Goal: Task Accomplishment & Management: Complete application form

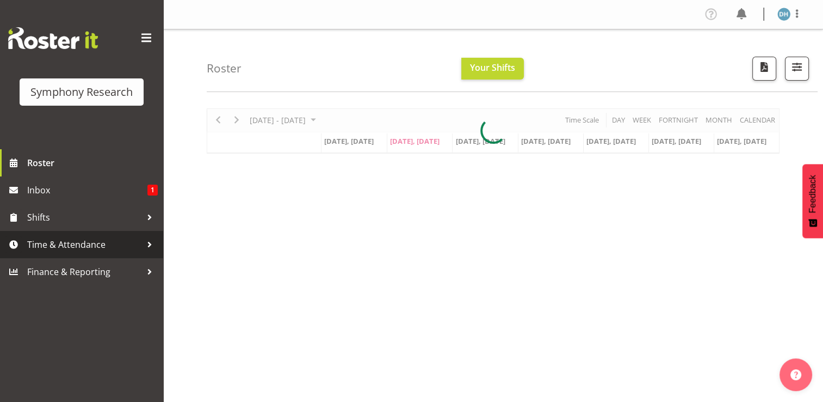
click at [65, 242] on span "Time & Attendance" at bounding box center [84, 244] width 114 height 16
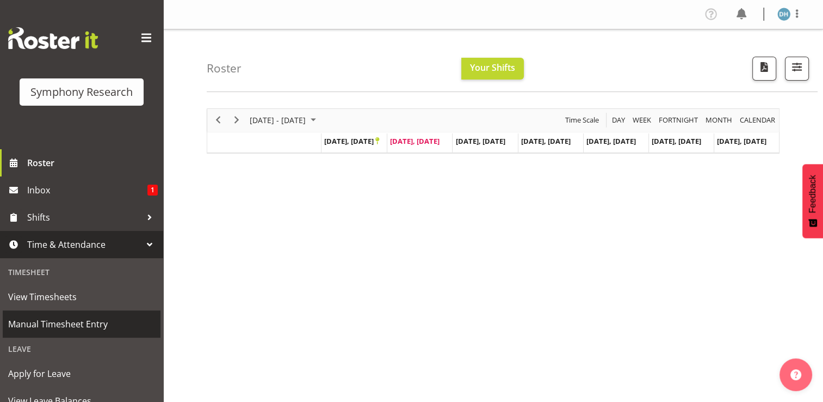
drag, startPoint x: 69, startPoint y: 322, endPoint x: 76, endPoint y: 321, distance: 7.2
click at [70, 322] on span "Manual Timesheet Entry" at bounding box center [81, 324] width 147 height 16
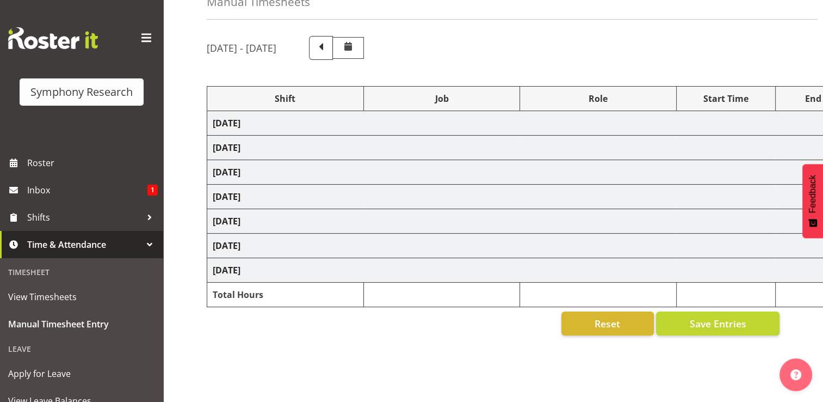
scroll to position [61, 0]
select select "56692"
select select "10499"
select select "47"
select select "26078"
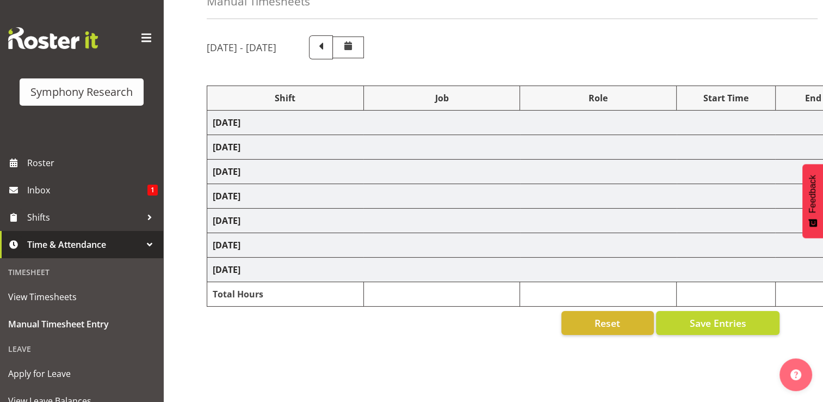
select select "10691"
select select "26078"
select select "10691"
select select "47"
select select "26078"
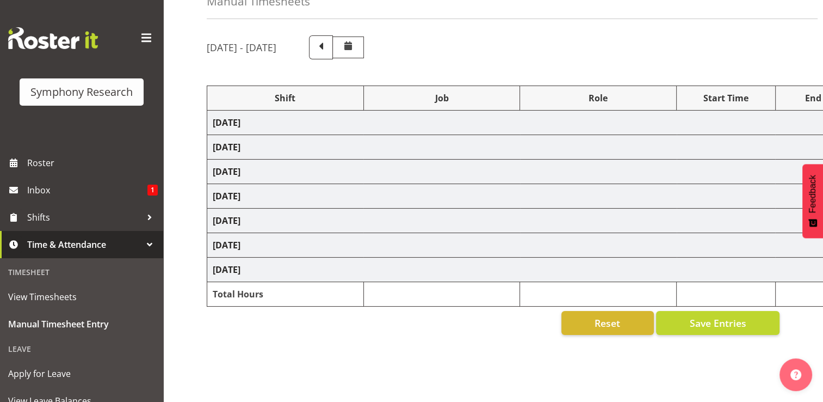
select select "10691"
select select "47"
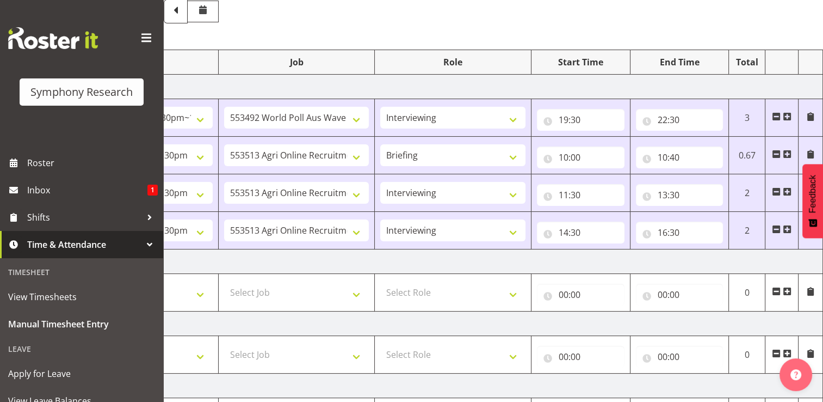
scroll to position [96, 0]
click at [788, 291] on span at bounding box center [787, 292] width 9 height 9
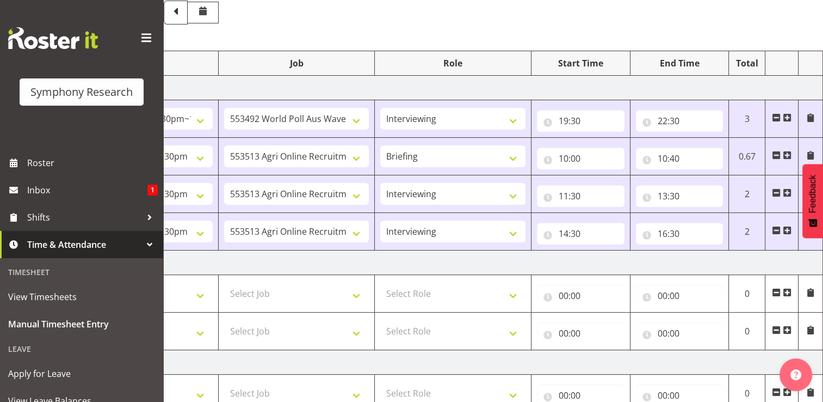
click at [786, 330] on span at bounding box center [787, 329] width 9 height 9
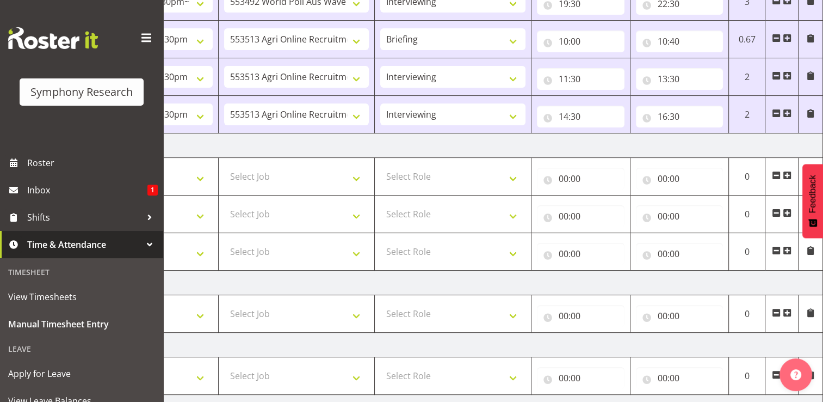
scroll to position [224, 0]
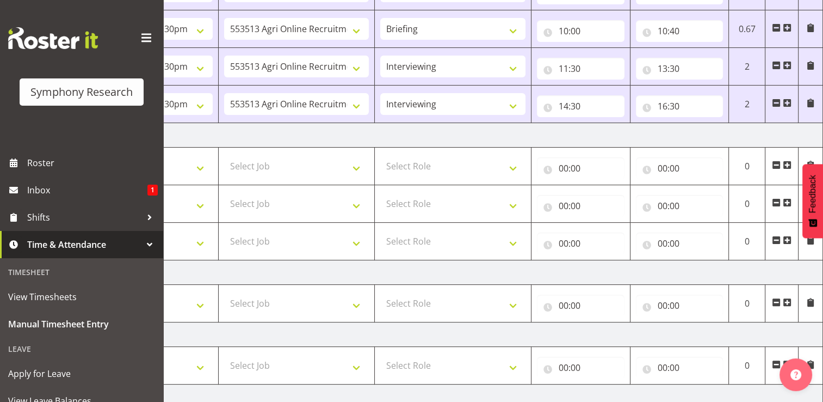
click at [789, 238] on span at bounding box center [787, 240] width 9 height 9
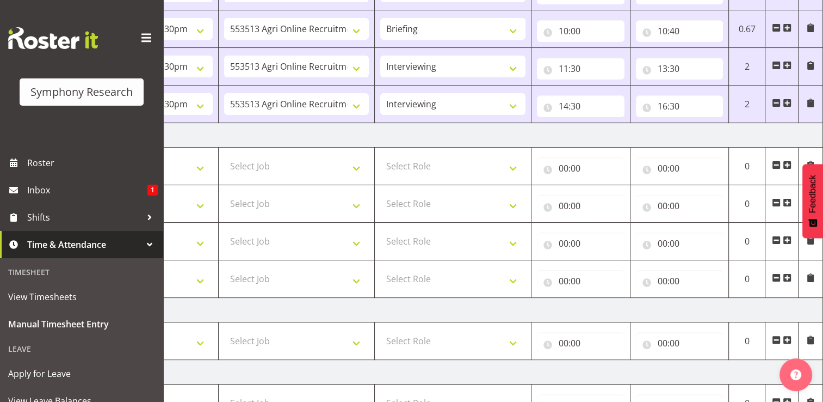
click at [789, 276] on span at bounding box center [787, 277] width 9 height 9
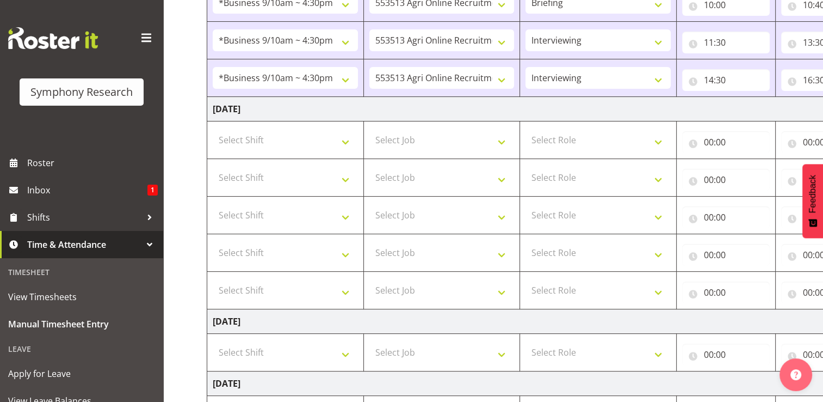
scroll to position [246, 0]
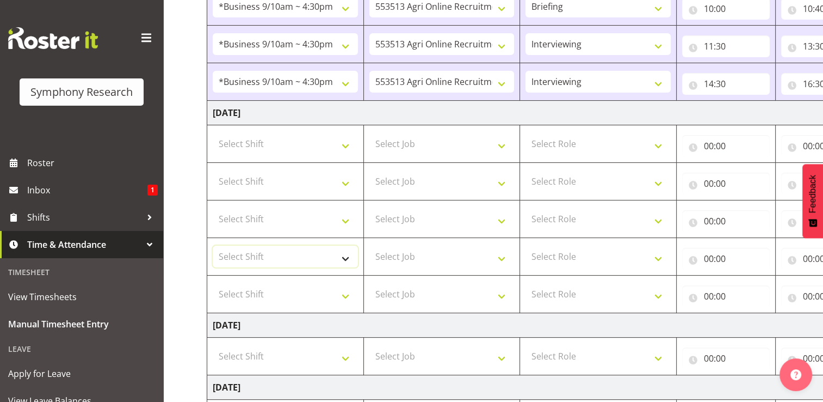
click at [344, 256] on select "Select Shift !!Weekend Residential (Roster IT Shift Label) *Business 9/10am ~ 4…" at bounding box center [285, 256] width 145 height 22
select select "56692"
click at [213, 245] on select "Select Shift !!Weekend Residential (Roster IT Shift Label) *Business 9/10am ~ 4…" at bounding box center [285, 256] width 145 height 22
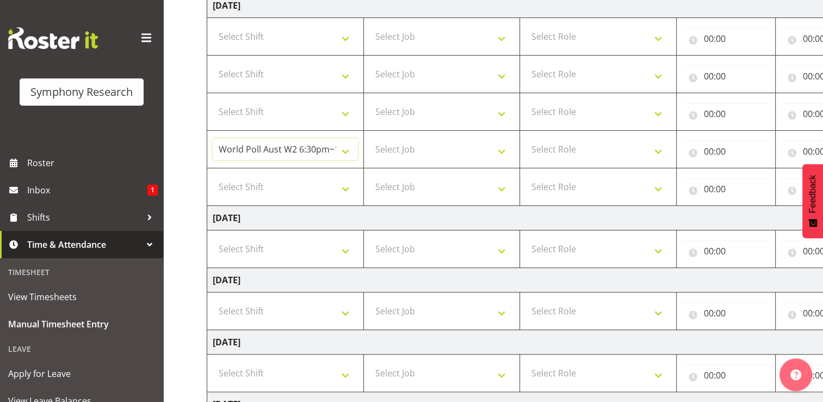
scroll to position [354, 0]
click at [345, 184] on select "Select Shift !!Weekend Residential (Roster IT Shift Label) *Business 9/10am ~ 4…" at bounding box center [285, 186] width 145 height 22
select select "56692"
click at [213, 175] on select "Select Shift !!Weekend Residential (Roster IT Shift Label) *Business 9/10am ~ 4…" at bounding box center [285, 186] width 145 height 22
click at [503, 149] on select "Select Job 550060 IF Admin 553492 World Poll Aus Wave 2 Main 2025 553493 World …" at bounding box center [442, 148] width 145 height 22
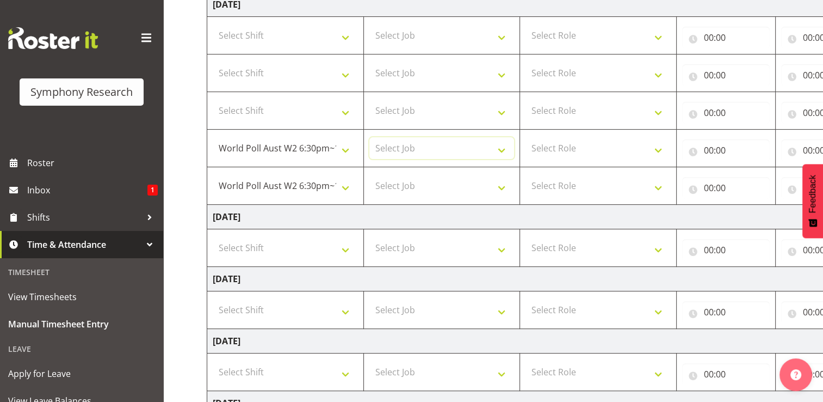
select select "10499"
click at [370, 137] on select "Select Job 550060 IF Admin 553492 World Poll Aus Wave 2 Main 2025 553493 World …" at bounding box center [442, 148] width 145 height 22
click at [503, 184] on select "Select Job 550060 IF Admin 553492 World Poll Aus Wave 2 Main 2025 553493 World …" at bounding box center [442, 186] width 145 height 22
select select "10499"
click at [370, 175] on select "Select Job 550060 IF Admin 553492 World Poll Aus Wave 2 Main 2025 553493 World …" at bounding box center [442, 186] width 145 height 22
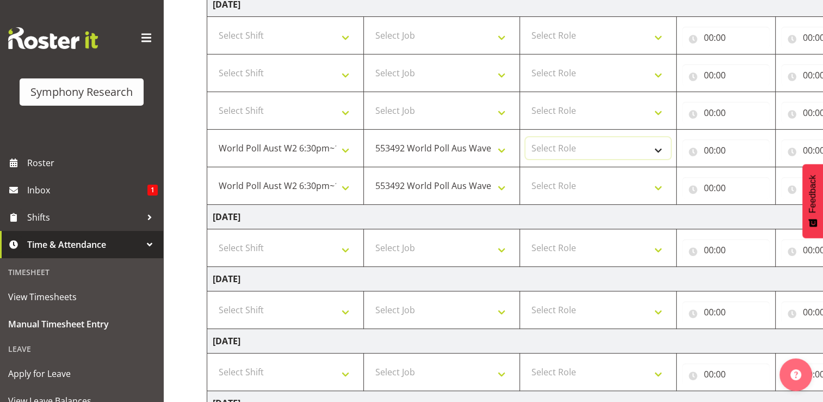
click at [660, 147] on select "Select Role Briefing Interviewing" at bounding box center [598, 148] width 145 height 22
select select "47"
click at [526, 137] on select "Select Role Briefing Interviewing" at bounding box center [598, 148] width 145 height 22
click at [660, 185] on select "Select Role Briefing Interviewing" at bounding box center [598, 186] width 145 height 22
select select "47"
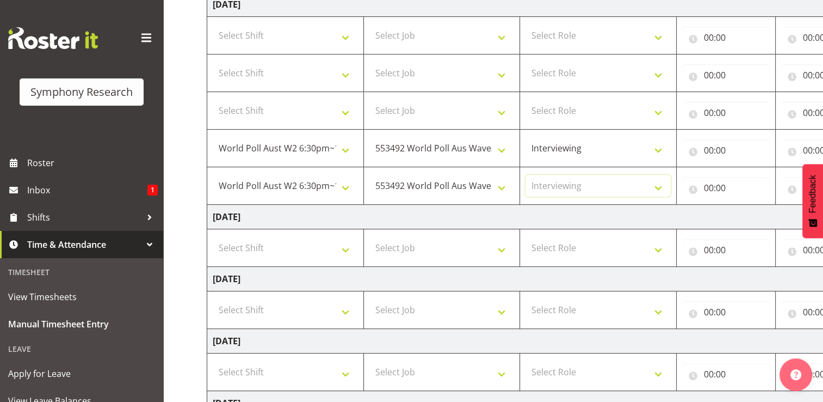
click at [526, 175] on select "Select Role Briefing Interviewing" at bounding box center [598, 186] width 145 height 22
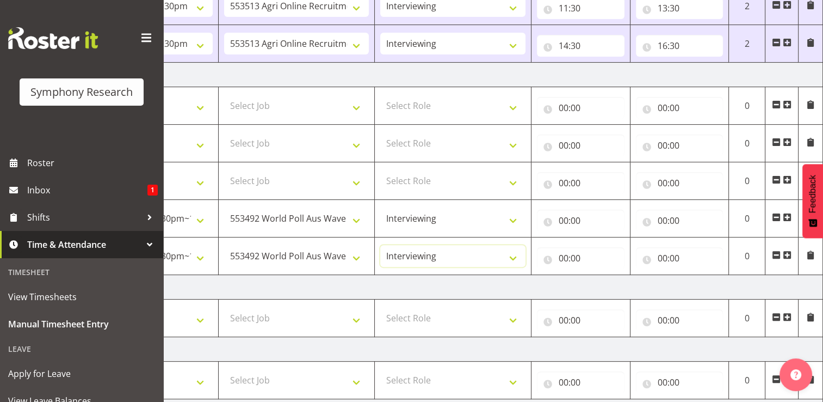
scroll to position [281, 0]
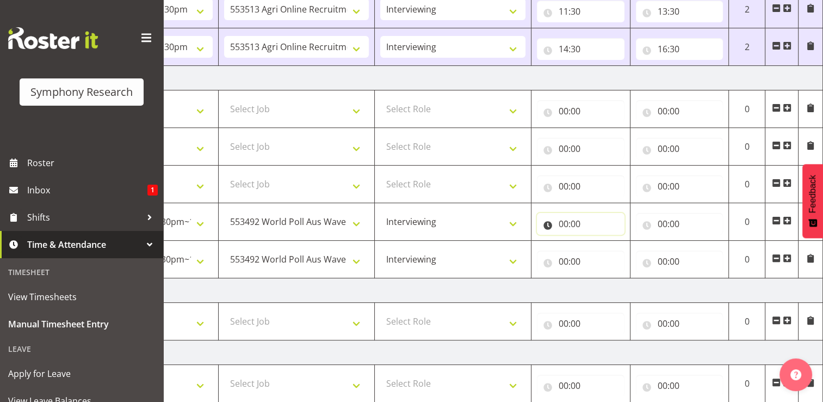
click at [572, 224] on input "00:00" at bounding box center [581, 224] width 88 height 22
click at [611, 251] on select "00 01 02 03 04 05 06 07 08 09 10 11 12 13 14 15 16 17 18 19 20 21 22 23" at bounding box center [611, 252] width 24 height 22
select select "20"
click at [599, 241] on select "00 01 02 03 04 05 06 07 08 09 10 11 12 13 14 15 16 17 18 19 20 21 22 23" at bounding box center [611, 252] width 24 height 22
type input "20:00"
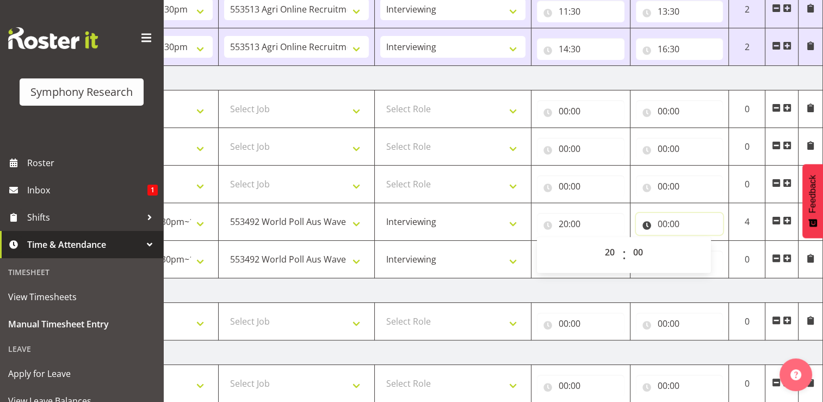
click at [677, 223] on input "00:00" at bounding box center [680, 224] width 88 height 22
click at [709, 251] on select "00 01 02 03 04 05 06 07 08 09 10 11 12 13 14 15 16 17 18 19 20 21 22 23" at bounding box center [710, 252] width 24 height 22
select select "22"
click at [698, 241] on select "00 01 02 03 04 05 06 07 08 09 10 11 12 13 14 15 16 17 18 19 20 21 22 23" at bounding box center [710, 252] width 24 height 22
type input "22:00"
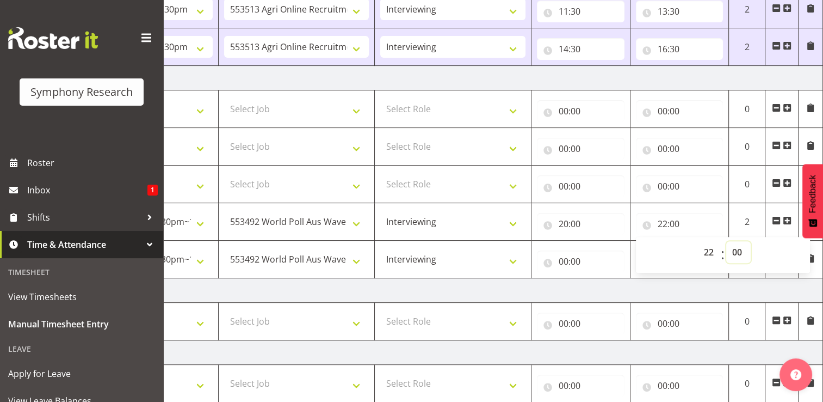
click at [742, 250] on select "00 01 02 03 04 05 06 07 08 09 10 11 12 13 14 15 16 17 18 19 20 21 22 23 24 25 2…" at bounding box center [739, 252] width 24 height 22
select select "30"
click at [727, 241] on select "00 01 02 03 04 05 06 07 08 09 10 11 12 13 14 15 16 17 18 19 20 21 22 23 24 25 2…" at bounding box center [739, 252] width 24 height 22
type input "22:30"
click at [688, 288] on td "Wednesday 24th September 2025" at bounding box center [442, 290] width 761 height 24
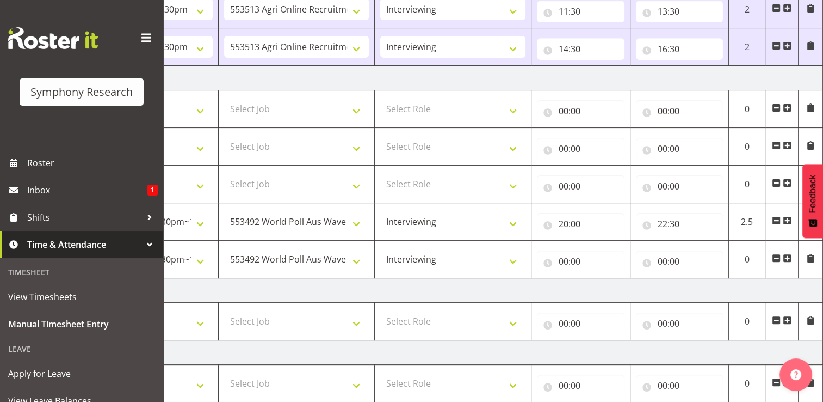
click at [776, 257] on span at bounding box center [776, 258] width 9 height 9
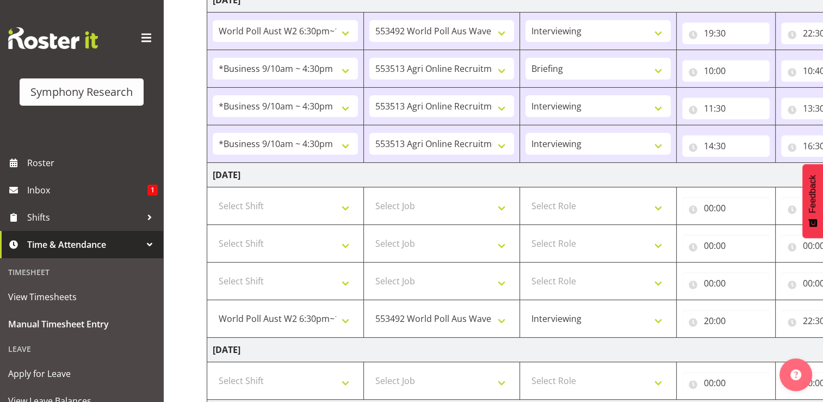
scroll to position [156, 0]
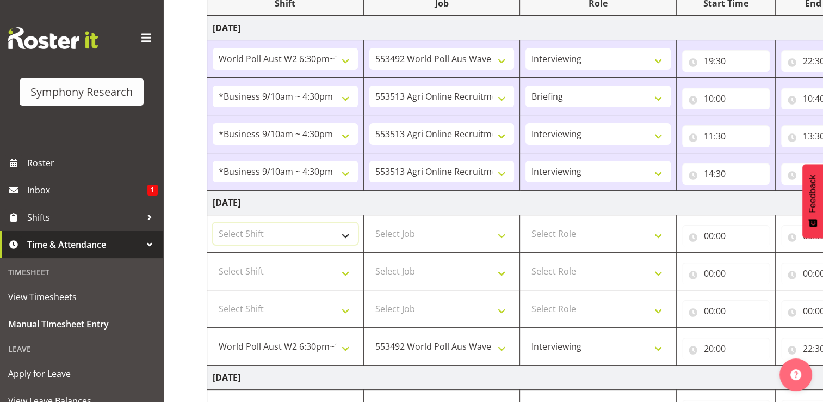
click at [344, 235] on select "Select Shift !!Weekend Residential (Roster IT Shift Label) *Business 9/10am ~ 4…" at bounding box center [285, 234] width 145 height 22
select select "26078"
click at [213, 223] on select "Select Shift !!Weekend Residential (Roster IT Shift Label) *Business 9/10am ~ 4…" at bounding box center [285, 234] width 145 height 22
click at [347, 271] on select "Select Shift !!Weekend Residential (Roster IT Shift Label) *Business 9/10am ~ 4…" at bounding box center [285, 271] width 145 height 22
select select "26078"
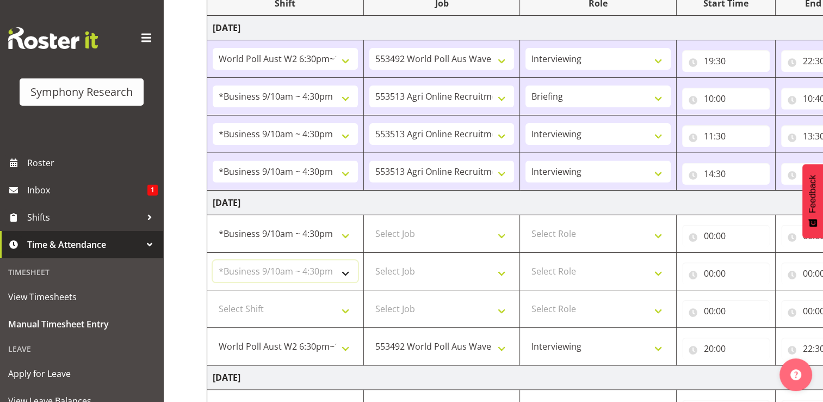
click at [213, 260] on select "Select Shift !!Weekend Residential (Roster IT Shift Label) *Business 9/10am ~ 4…" at bounding box center [285, 271] width 145 height 22
click at [345, 310] on select "Select Shift !!Weekend Residential (Roster IT Shift Label) *Business 9/10am ~ 4…" at bounding box center [285, 309] width 145 height 22
select select "26078"
click at [213, 298] on select "Select Shift !!Weekend Residential (Roster IT Shift Label) *Business 9/10am ~ 4…" at bounding box center [285, 309] width 145 height 22
click at [502, 234] on select "Select Job 550060 IF Admin 553492 World Poll Aus Wave 2 Main 2025 553493 World …" at bounding box center [442, 234] width 145 height 22
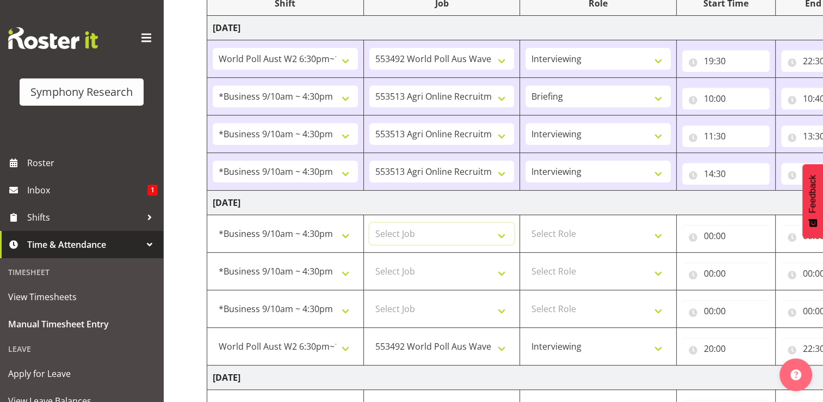
select select "10691"
click at [370, 223] on select "Select Job 550060 IF Admin 553492 World Poll Aus Wave 2 Main 2025 553493 World …" at bounding box center [442, 234] width 145 height 22
click at [501, 274] on select "Select Job 550060 IF Admin 553492 World Poll Aus Wave 2 Main 2025 553493 World …" at bounding box center [442, 271] width 145 height 22
select select "10691"
click at [370, 260] on select "Select Job 550060 IF Admin 553492 World Poll Aus Wave 2 Main 2025 553493 World …" at bounding box center [442, 271] width 145 height 22
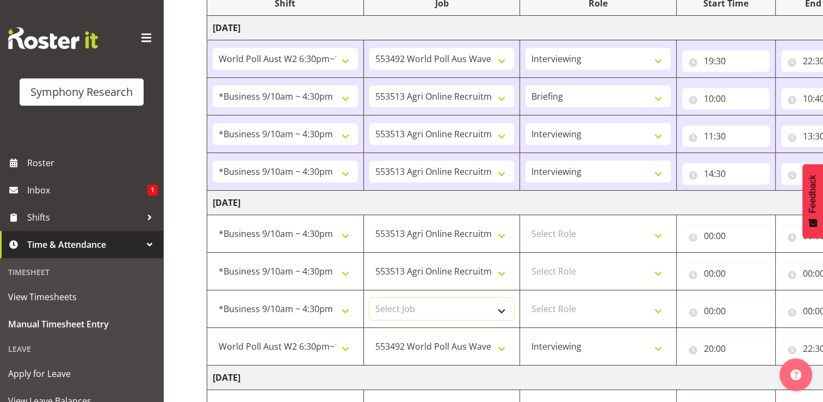
click at [501, 309] on select "Select Job 550060 IF Admin 553492 World Poll Aus Wave 2 Main 2025 553493 World …" at bounding box center [442, 309] width 145 height 22
select select "10691"
click at [370, 298] on select "Select Job 550060 IF Admin 553492 World Poll Aus Wave 2 Main 2025 553493 World …" at bounding box center [442, 309] width 145 height 22
click at [660, 236] on select "Select Role Briefing Interviewing" at bounding box center [598, 234] width 145 height 22
select select "47"
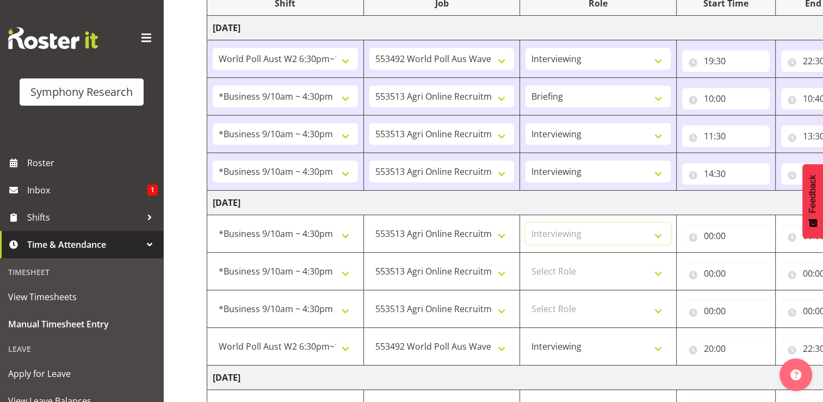
click at [526, 223] on select "Select Role Briefing Interviewing" at bounding box center [598, 234] width 145 height 22
click at [663, 273] on select "Select Role Briefing Interviewing" at bounding box center [598, 271] width 145 height 22
select select "47"
click at [526, 260] on select "Select Role Briefing Interviewing" at bounding box center [598, 271] width 145 height 22
click at [661, 308] on select "Select Role Briefing Interviewing" at bounding box center [598, 309] width 145 height 22
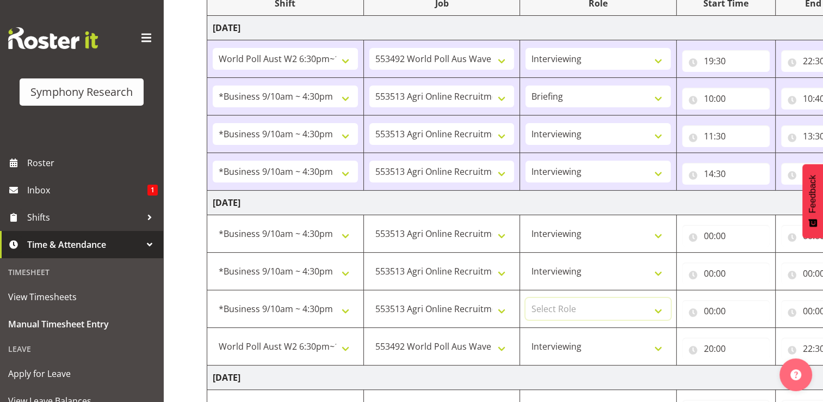
select select "47"
click at [526, 298] on select "Select Role Briefing Interviewing" at bounding box center [598, 309] width 145 height 22
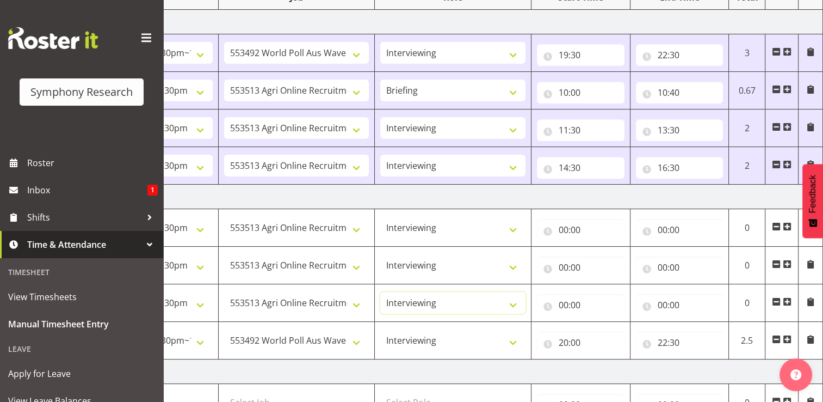
scroll to position [160, 0]
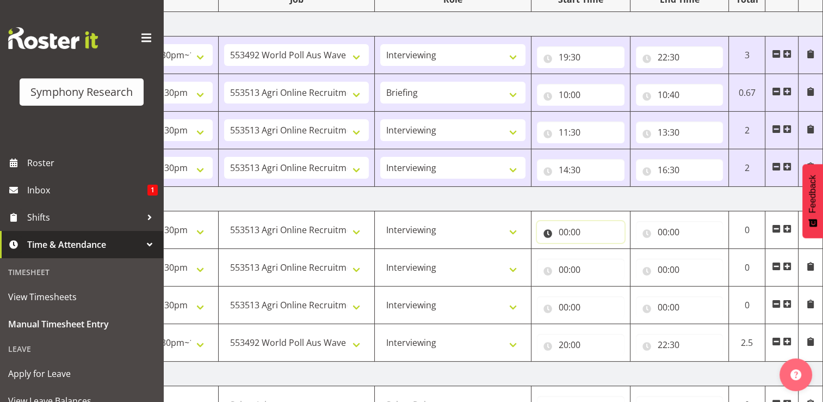
click at [575, 233] on input "00:00" at bounding box center [581, 232] width 88 height 22
click at [611, 256] on select "00 01 02 03 04 05 06 07 08 09 10 11 12 13 14 15 16 17 18 19 20 21 22 23" at bounding box center [611, 260] width 24 height 22
select select "9"
click at [599, 249] on select "00 01 02 03 04 05 06 07 08 09 10 11 12 13 14 15 16 17 18 19 20 21 22 23" at bounding box center [611, 260] width 24 height 22
type input "09:00"
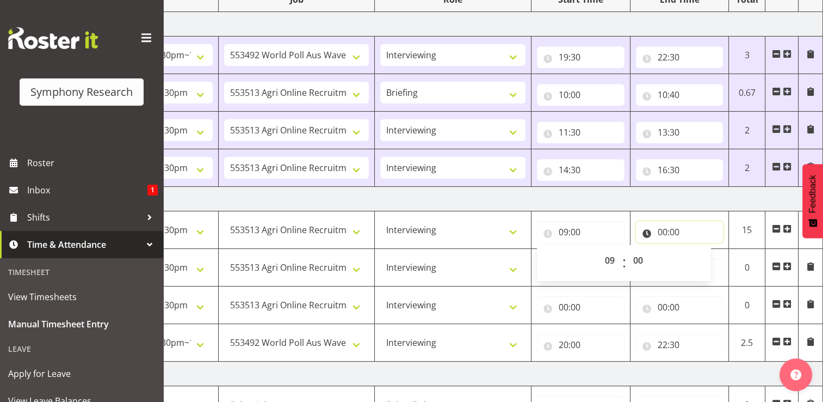
click at [674, 232] on input "00:00" at bounding box center [680, 232] width 88 height 22
click at [712, 257] on select "00 01 02 03 04 05 06 07 08 09 10 11 12 13 14 15 16 17 18 19 20 21 22 23" at bounding box center [710, 260] width 24 height 22
select select "10"
click at [698, 249] on select "00 01 02 03 04 05 06 07 08 09 10 11 12 13 14 15 16 17 18 19 20 21 22 23" at bounding box center [710, 260] width 24 height 22
type input "10:00"
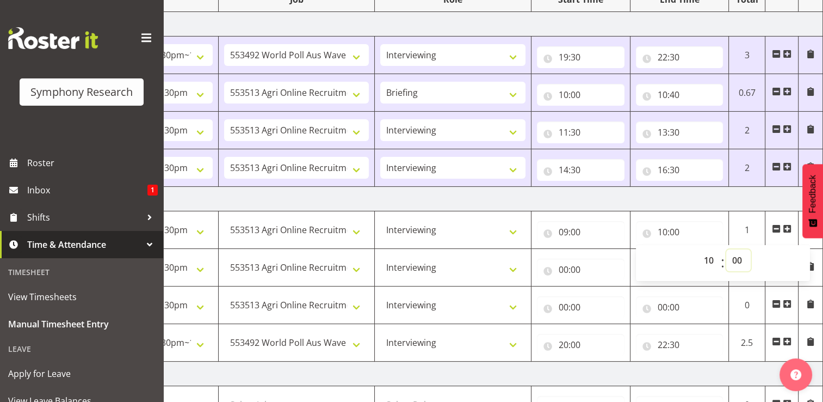
click at [742, 260] on select "00 01 02 03 04 05 06 07 08 09 10 11 12 13 14 15 16 17 18 19 20 21 22 23 24 25 2…" at bounding box center [739, 260] width 24 height 22
select select "40"
click at [727, 249] on select "00 01 02 03 04 05 06 07 08 09 10 11 12 13 14 15 16 17 18 19 20 21 22 23 24 25 2…" at bounding box center [739, 260] width 24 height 22
type input "10:40"
click at [573, 266] on input "00:00" at bounding box center [581, 270] width 88 height 22
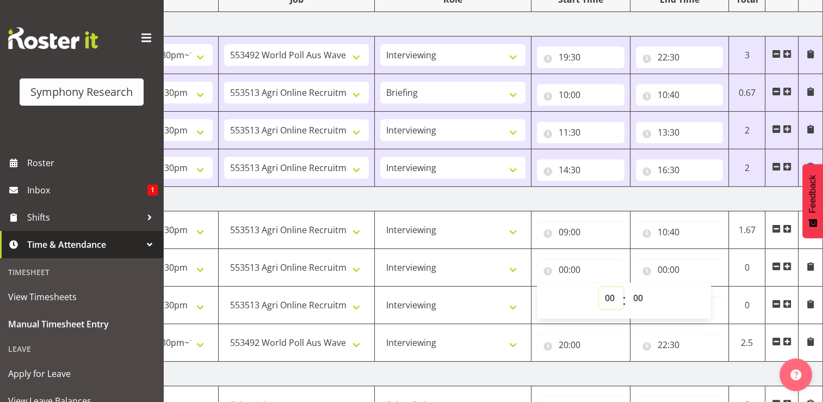
click at [611, 297] on select "00 01 02 03 04 05 06 07 08 09 10 11 12 13 14 15 16 17 18 19 20 21 22 23" at bounding box center [611, 298] width 24 height 22
select select "11"
click at [599, 287] on select "00 01 02 03 04 05 06 07 08 09 10 11 12 13 14 15 16 17 18 19 20 21 22 23" at bounding box center [611, 298] width 24 height 22
type input "11:00"
click at [676, 269] on input "00:00" at bounding box center [680, 270] width 88 height 22
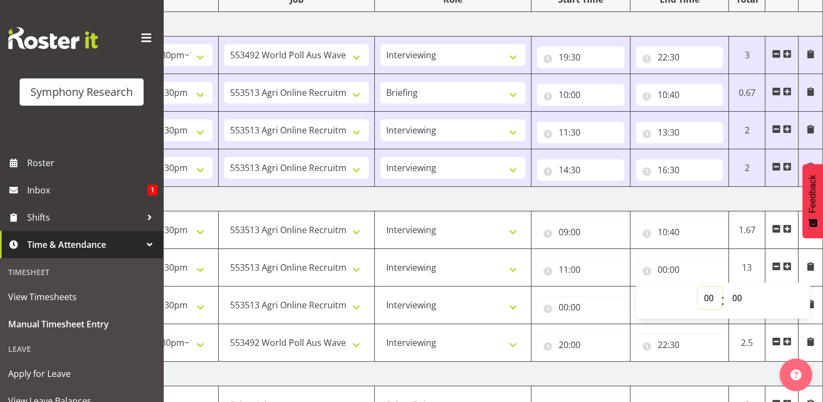
click at [708, 296] on select "00 01 02 03 04 05 06 07 08 09 10 11 12 13 14 15 16 17 18 19 20 21 22 23" at bounding box center [710, 298] width 24 height 22
select select "12"
click at [698, 287] on select "00 01 02 03 04 05 06 07 08 09 10 11 12 13 14 15 16 17 18 19 20 21 22 23" at bounding box center [710, 298] width 24 height 22
type input "12:00"
click at [573, 306] on input "00:00" at bounding box center [581, 307] width 88 height 22
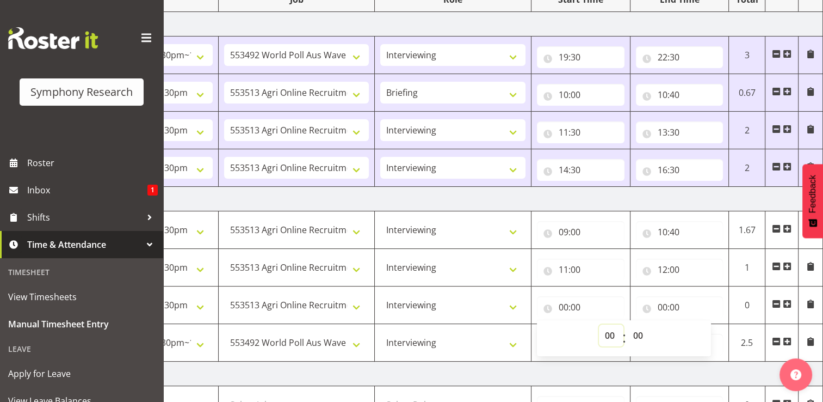
click at [610, 332] on select "00 01 02 03 04 05 06 07 08 09 10 11 12 13 14 15 16 17 18 19 20 21 22 23" at bounding box center [611, 335] width 24 height 22
select select "13"
click at [599, 324] on select "00 01 02 03 04 05 06 07 08 09 10 11 12 13 14 15 16 17 18 19 20 21 22 23" at bounding box center [611, 335] width 24 height 22
type input "13:00"
click at [640, 335] on select "00 01 02 03 04 05 06 07 08 09 10 11 12 13 14 15 16 17 18 19 20 21 22 23 24 25 2…" at bounding box center [640, 335] width 24 height 22
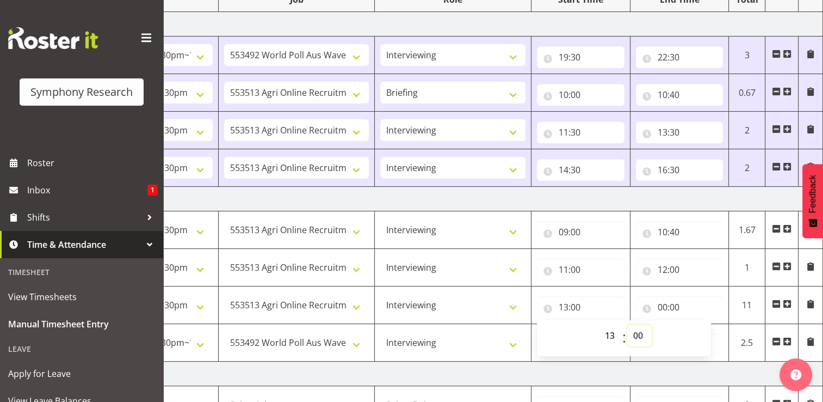
select select "15"
click at [628, 324] on select "00 01 02 03 04 05 06 07 08 09 10 11 12 13 14 15 16 17 18 19 20 21 22 23 24 25 2…" at bounding box center [640, 335] width 24 height 22
type input "13:15"
click at [673, 307] on input "00:00" at bounding box center [680, 307] width 88 height 22
click at [710, 335] on select "00 01 02 03 04 05 06 07 08 09 10 11 12 13 14 15 16 17 18 19 20 21 22 23" at bounding box center [710, 335] width 24 height 22
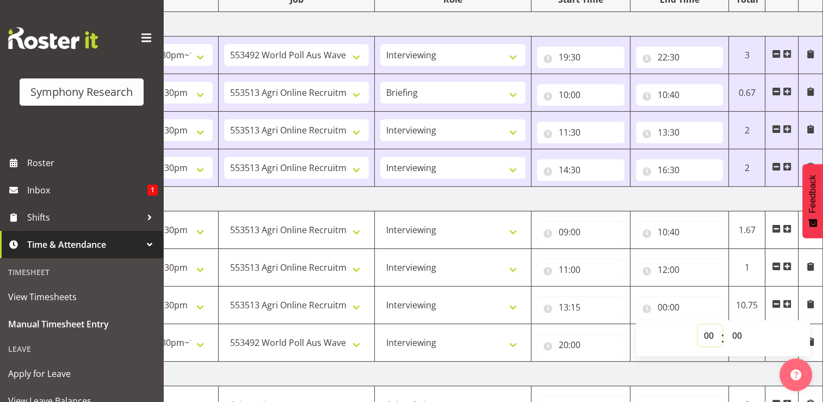
select select "15"
click at [698, 324] on select "00 01 02 03 04 05 06 07 08 09 10 11 12 13 14 15 16 17 18 19 20 21 22 23" at bounding box center [710, 335] width 24 height 22
type input "15:00"
click at [569, 345] on input "20:00" at bounding box center [581, 345] width 88 height 22
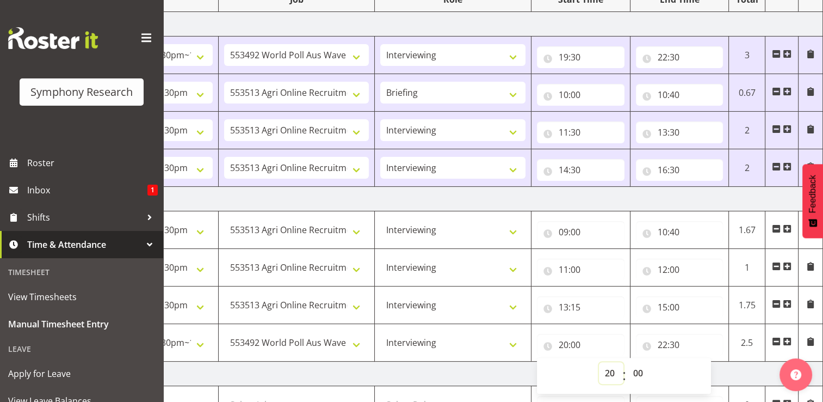
click at [613, 371] on select "00 01 02 03 04 05 06 07 08 09 10 11 12 13 14 15 16 17 18 19 20 21 22 23" at bounding box center [611, 373] width 24 height 22
select select "15"
click at [599, 362] on select "00 01 02 03 04 05 06 07 08 09 10 11 12 13 14 15 16 17 18 19 20 21 22 23" at bounding box center [611, 373] width 24 height 22
type input "15:00"
click at [640, 370] on select "00 01 02 03 04 05 06 07 08 09 10 11 12 13 14 15 16 17 18 19 20 21 22 23 24 25 2…" at bounding box center [640, 373] width 24 height 22
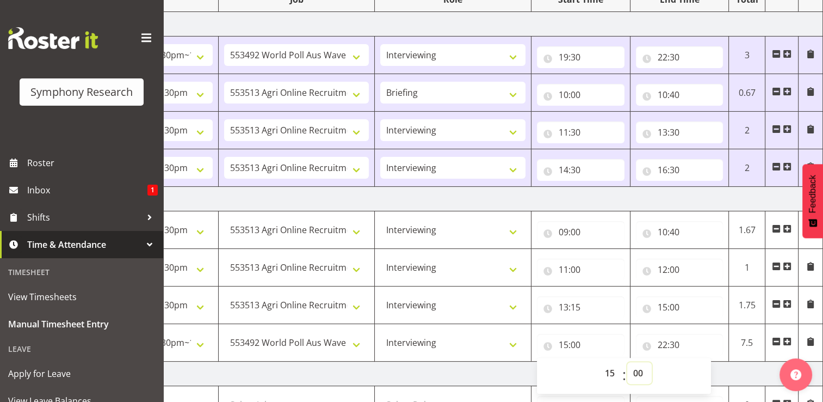
select select "15"
click at [628, 362] on select "00 01 02 03 04 05 06 07 08 09 10 11 12 13 14 15 16 17 18 19 20 21 22 23 24 25 2…" at bounding box center [640, 373] width 24 height 22
type input "15:15"
click at [679, 345] on input "22:30" at bounding box center [680, 345] width 88 height 22
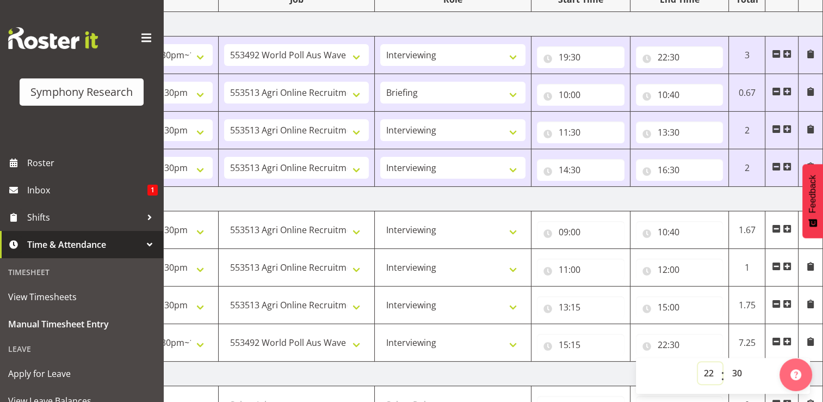
click at [711, 373] on select "00 01 02 03 04 05 06 07 08 09 10 11 12 13 14 15 16 17 18 19 20 21 22 23" at bounding box center [710, 373] width 24 height 22
select select "16"
click at [698, 362] on select "00 01 02 03 04 05 06 07 08 09 10 11 12 13 14 15 16 17 18 19 20 21 22 23" at bounding box center [710, 373] width 24 height 22
type input "16:30"
click at [613, 370] on td "Wednesday 24th September 2025" at bounding box center [442, 373] width 761 height 24
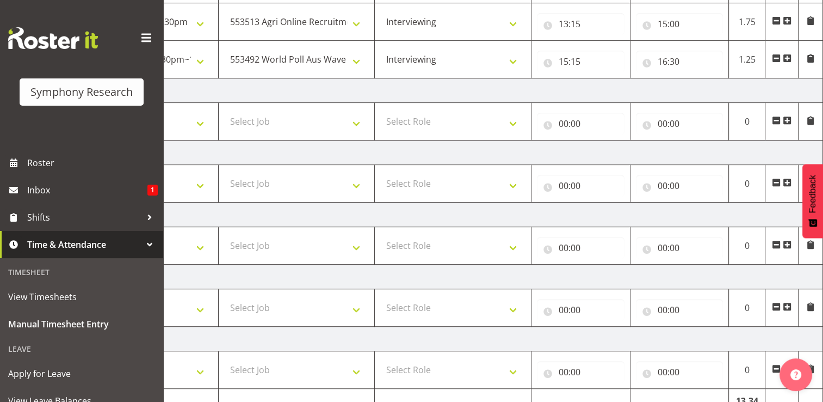
scroll to position [496, 0]
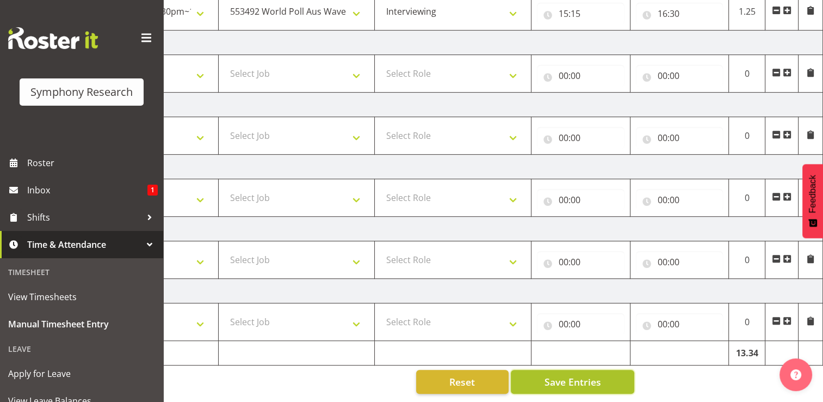
click at [568, 374] on span "Save Entries" at bounding box center [572, 381] width 57 height 14
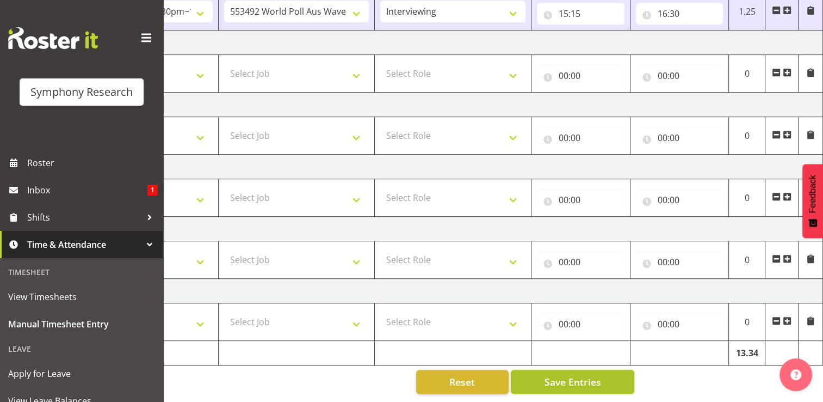
click at [568, 374] on span "Save Entries" at bounding box center [572, 381] width 57 height 14
click at [592, 378] on span "Save Entries" at bounding box center [572, 381] width 57 height 14
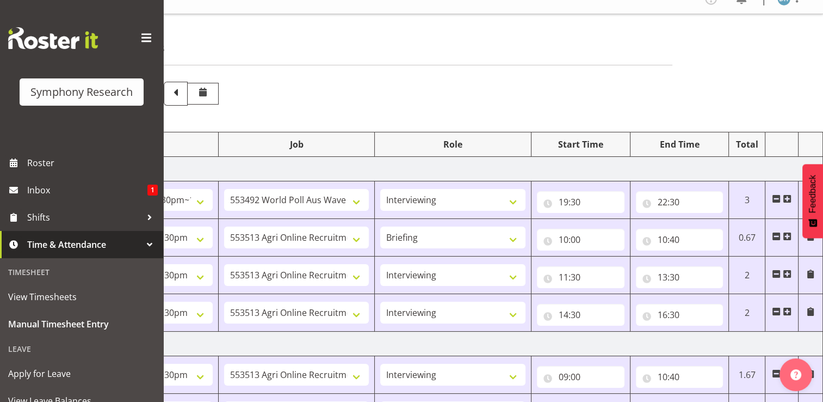
scroll to position [0, 0]
